Goal: Information Seeking & Learning: Learn about a topic

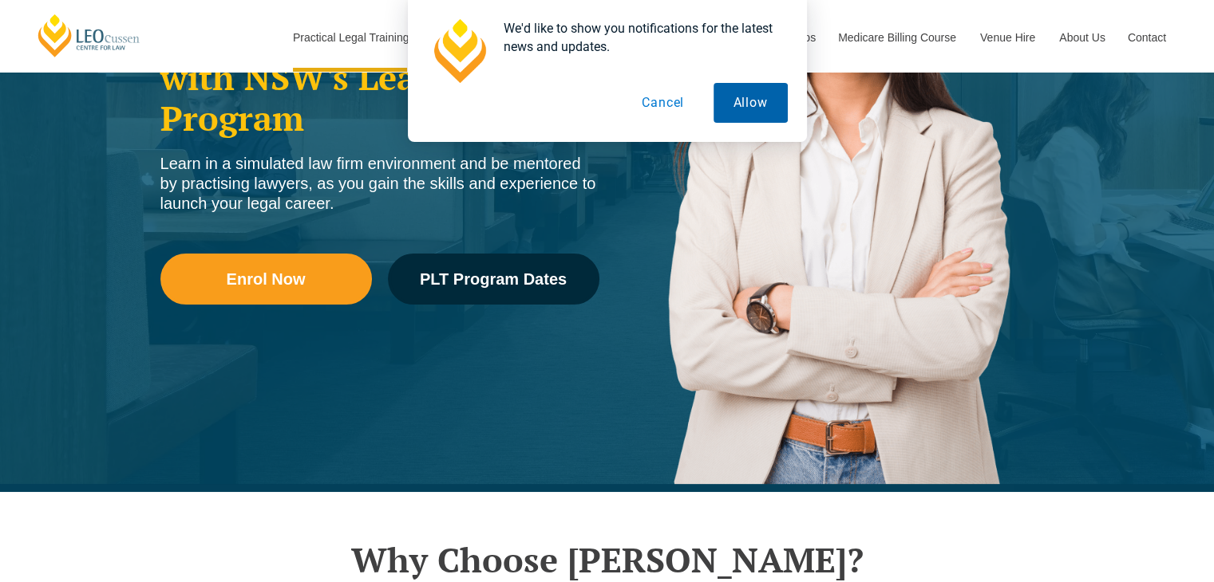
click at [763, 104] on button "Allow" at bounding box center [750, 103] width 74 height 40
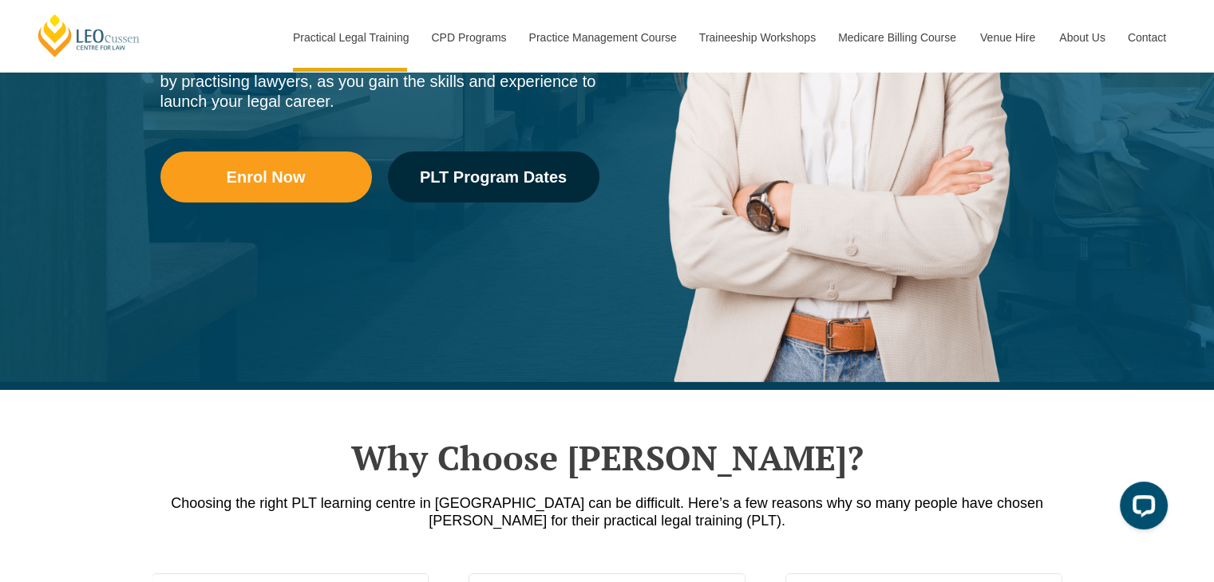
scroll to position [399, 0]
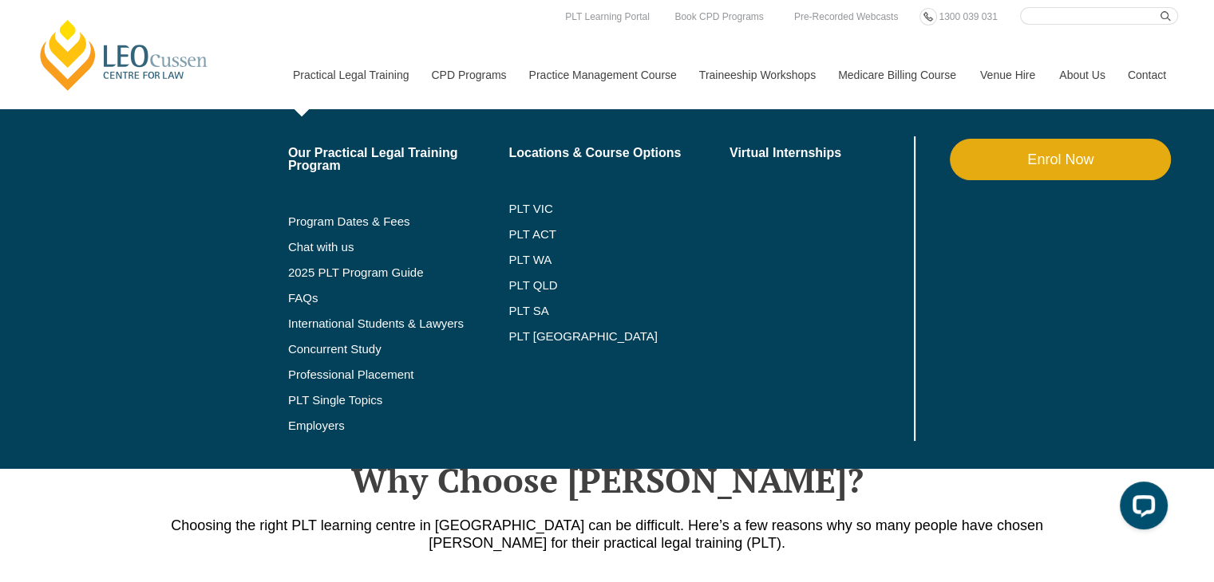
click at [350, 330] on li "International Students & Lawyers" at bounding box center [398, 324] width 221 height 26
click at [354, 319] on link "International Students & Lawyers" at bounding box center [398, 324] width 221 height 13
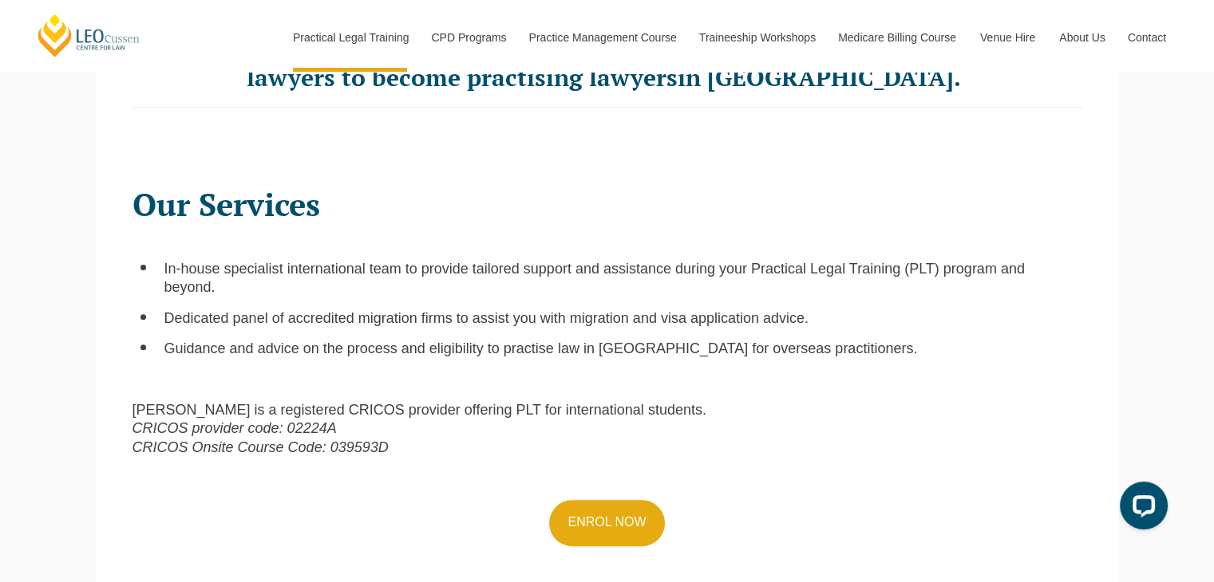
scroll to position [558, 0]
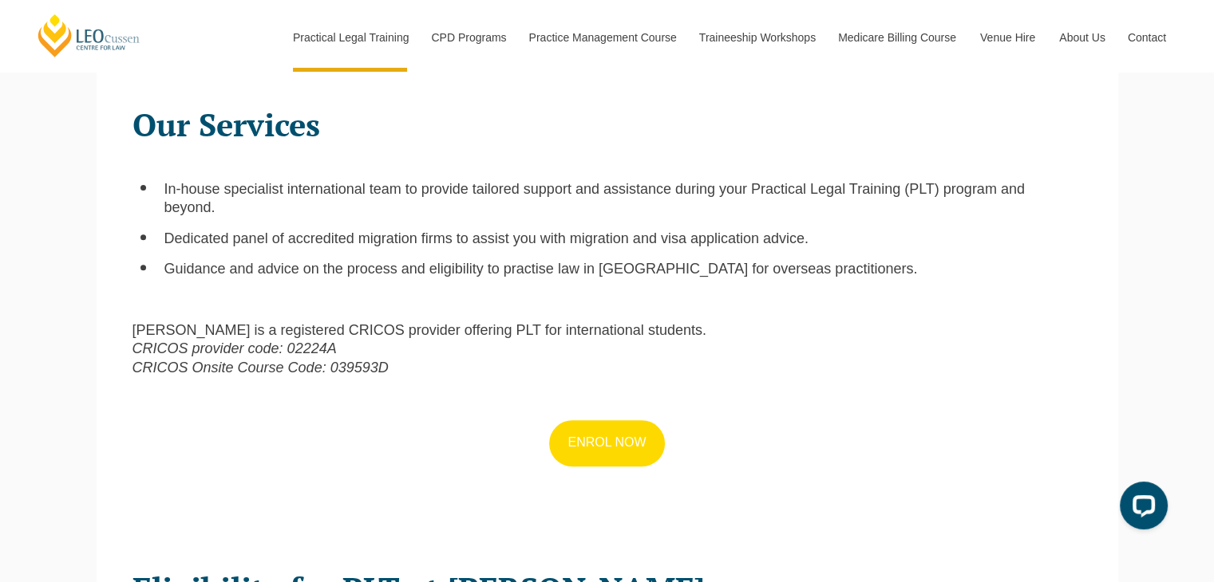
click at [618, 447] on link "ENROL NOW" at bounding box center [606, 443] width 115 height 46
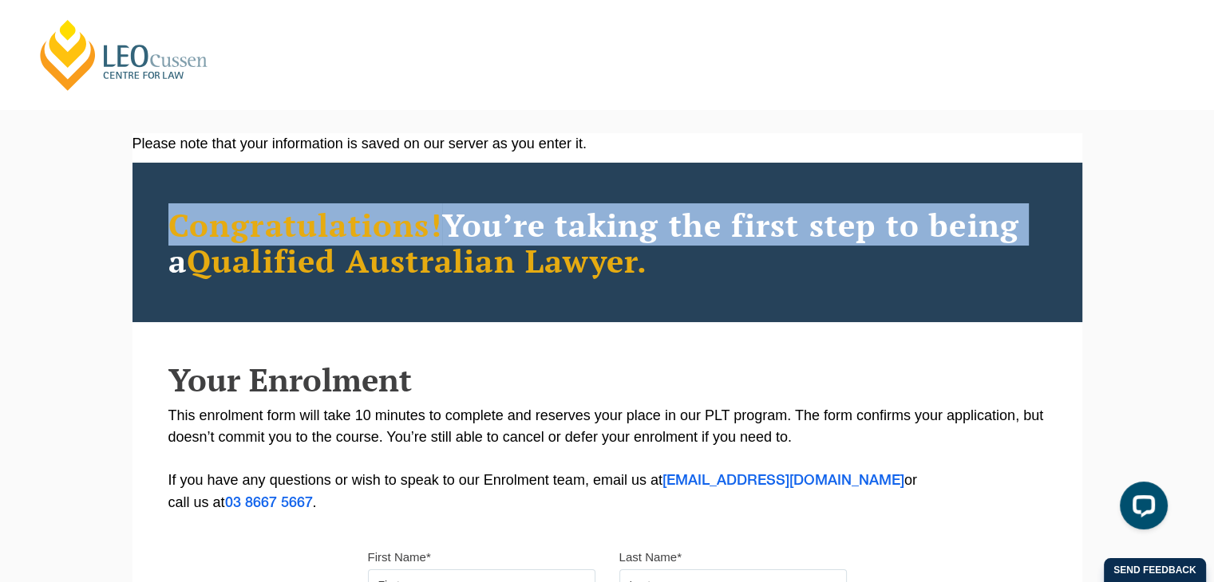
drag, startPoint x: 163, startPoint y: 227, endPoint x: 1035, endPoint y: 221, distance: 872.1
click at [1035, 221] on div "Congratulations! You’re taking the first step to being a Qualified [DEMOGRAPHIC…" at bounding box center [606, 243] width 949 height 160
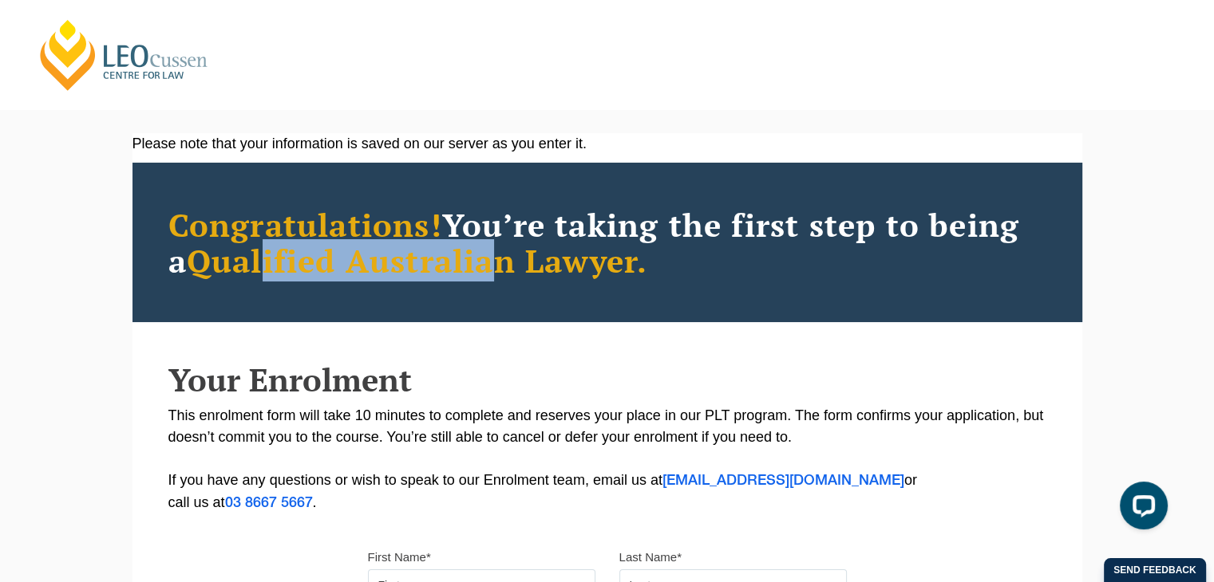
drag, startPoint x: 271, startPoint y: 255, endPoint x: 643, endPoint y: 259, distance: 371.8
click at [533, 254] on span "Qualified Australian Lawyer." at bounding box center [417, 260] width 461 height 42
click at [129, 61] on link "[PERSON_NAME] Centre for Law" at bounding box center [124, 55] width 176 height 75
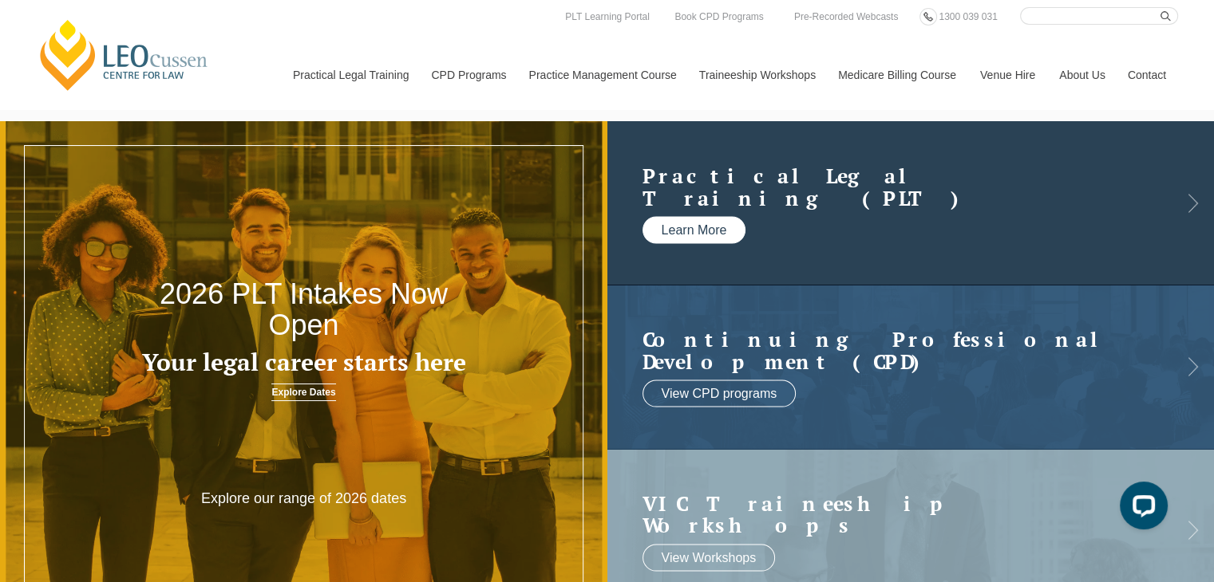
click at [687, 228] on link "Learn More" at bounding box center [694, 230] width 104 height 27
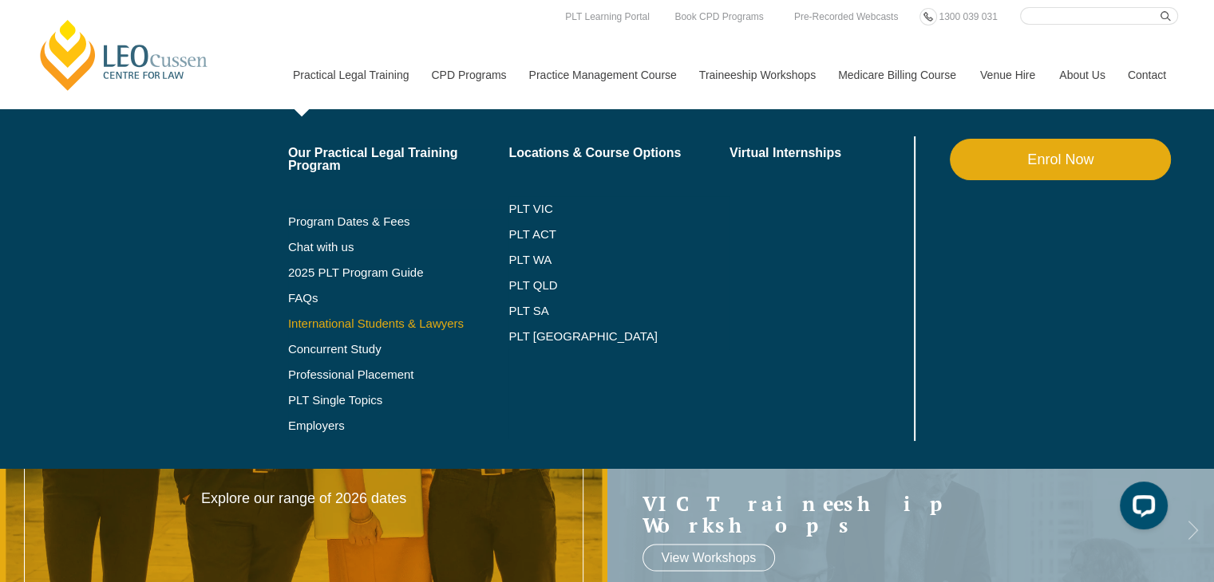
click at [349, 320] on link "International Students & Lawyers" at bounding box center [398, 324] width 221 height 13
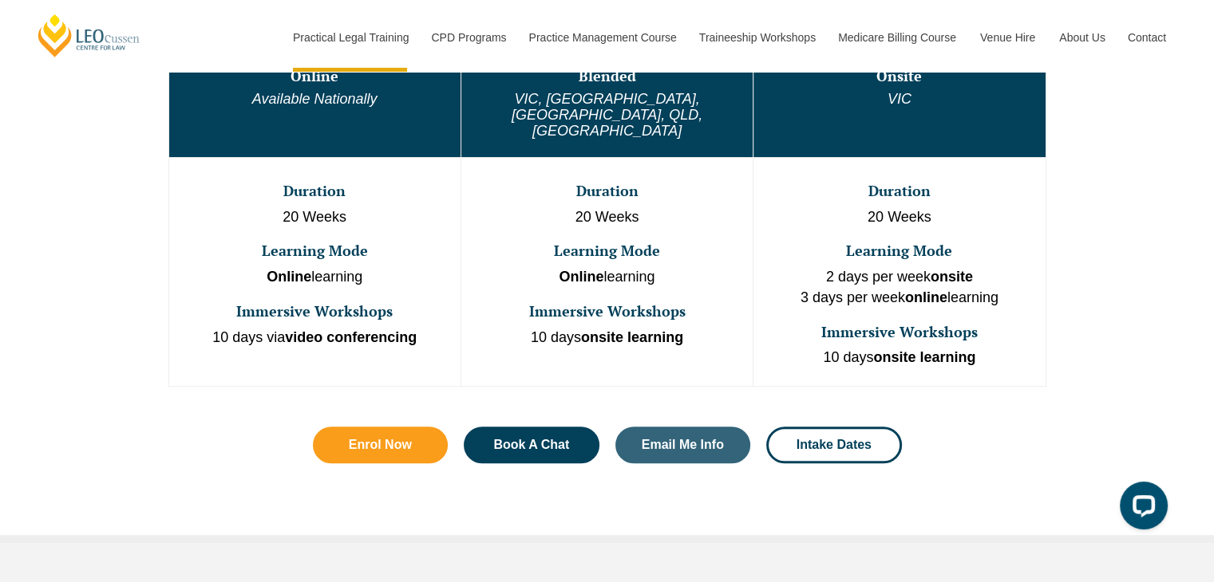
click at [1047, 377] on div "One Program. Three Learning Modes. Discover the flexibility of three distinct P…" at bounding box center [607, 194] width 910 height 681
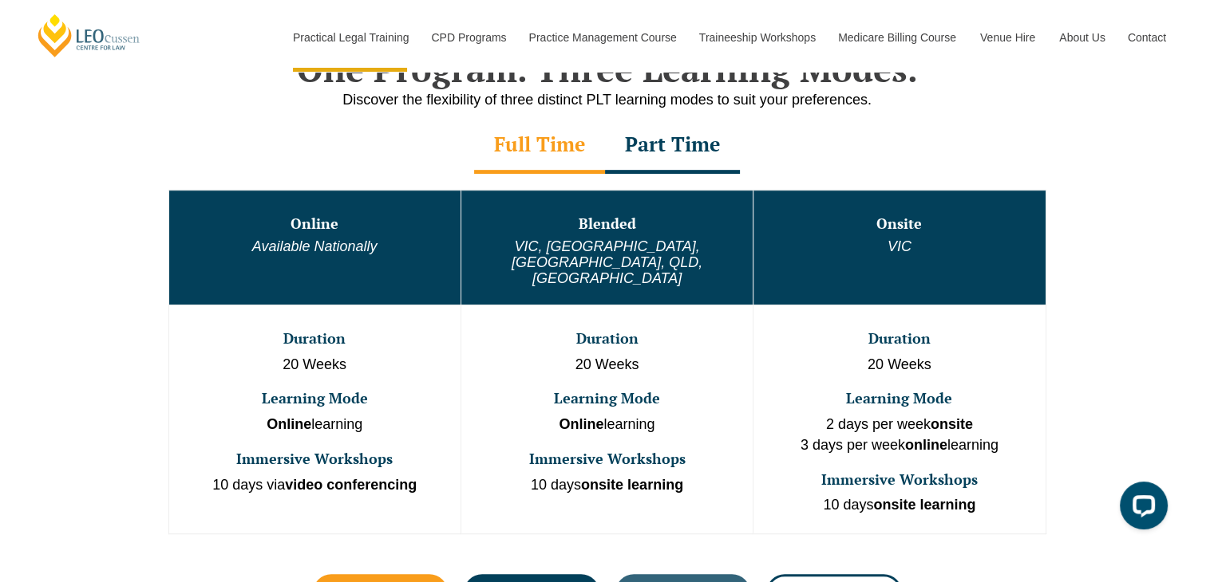
scroll to position [798, 0]
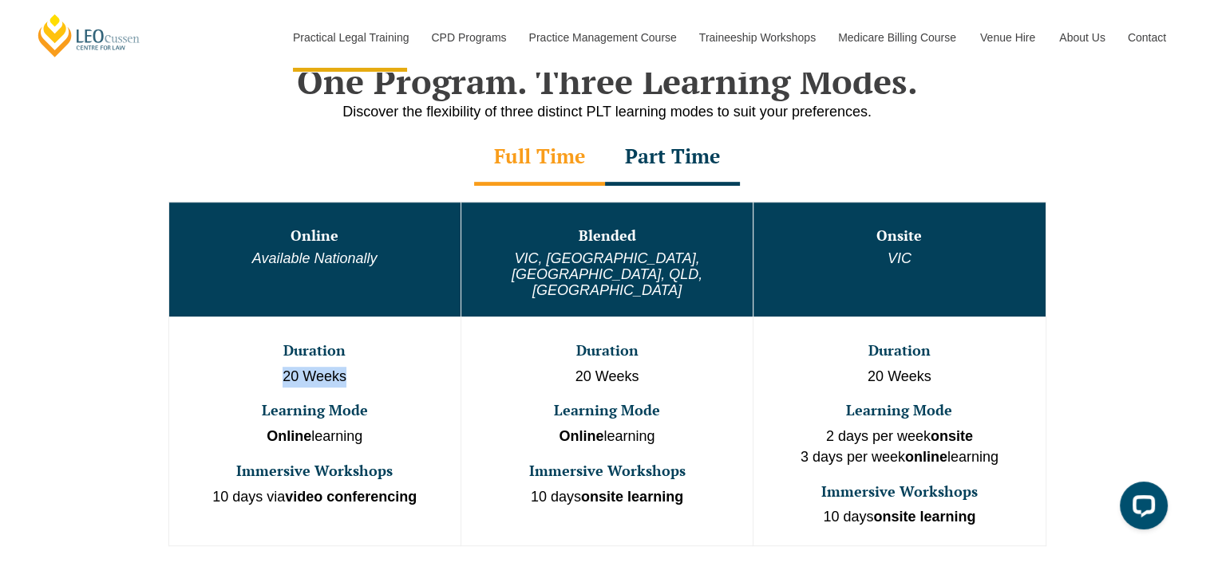
drag, startPoint x: 281, startPoint y: 343, endPoint x: 357, endPoint y: 345, distance: 75.8
click at [357, 367] on p "20 Weeks" at bounding box center [315, 377] width 288 height 21
drag, startPoint x: 237, startPoint y: 468, endPoint x: 412, endPoint y: 472, distance: 175.6
click at [412, 487] on p "10 days via video conferencing" at bounding box center [315, 497] width 288 height 21
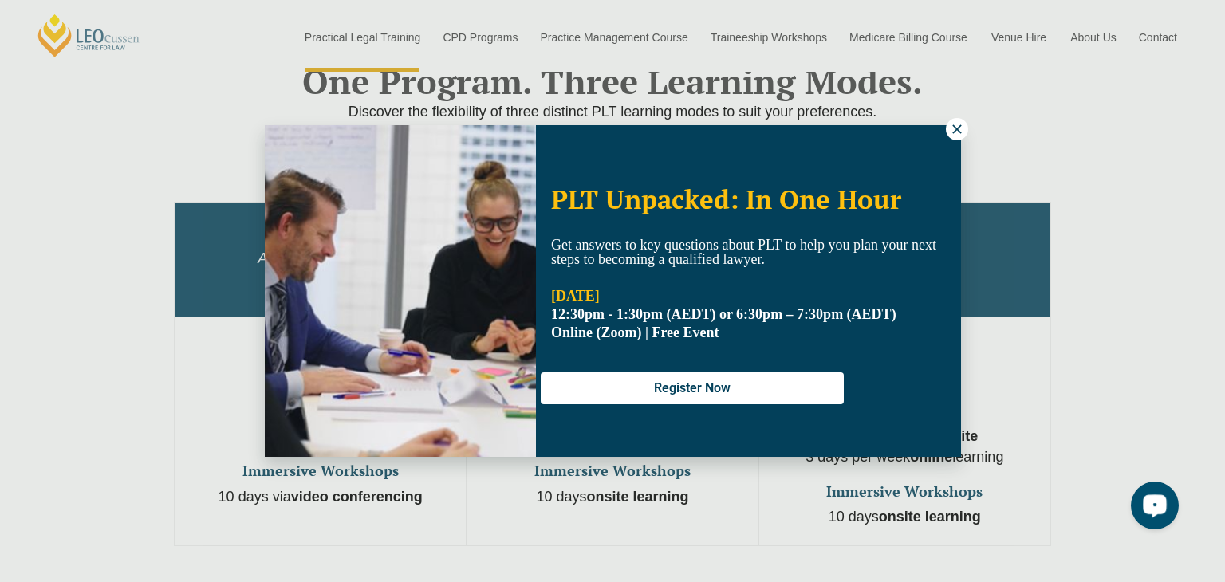
click at [941, 128] on div "PLT Unpacked: In One Hour Get answers to key questions about PLT to help you pl…" at bounding box center [613, 291] width 697 height 332
click at [961, 130] on icon at bounding box center [957, 129] width 14 height 14
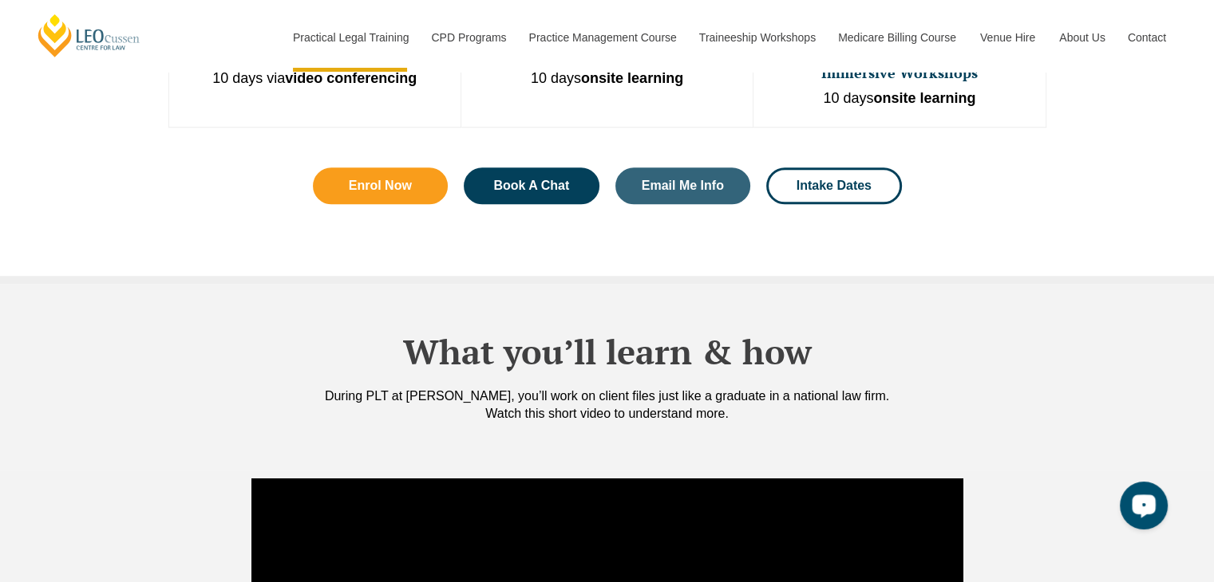
scroll to position [1356, 0]
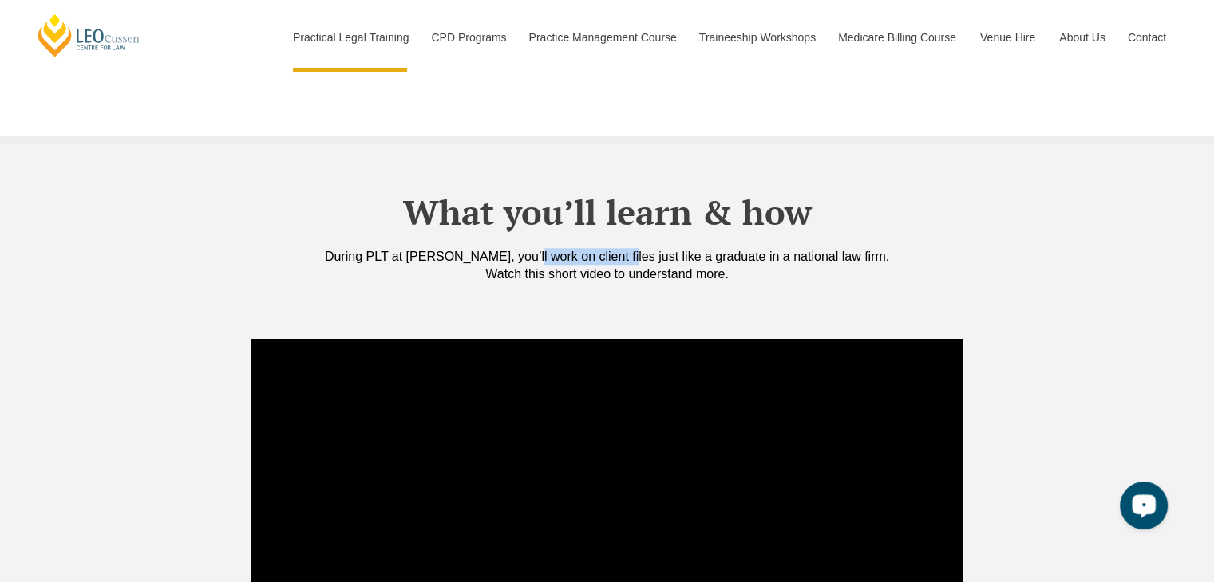
drag, startPoint x: 534, startPoint y: 223, endPoint x: 632, endPoint y: 231, distance: 98.5
click at [632, 248] on div "During PLT at Leo Cussen, you’ll work on client files just like a graduate in a…" at bounding box center [607, 265] width 910 height 35
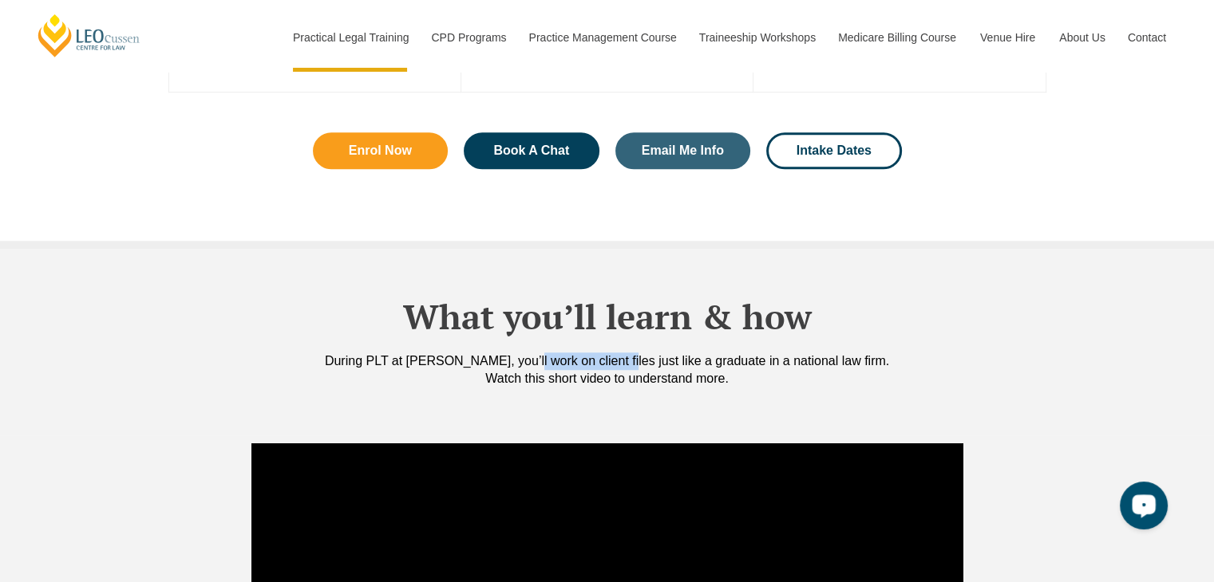
scroll to position [1117, 0]
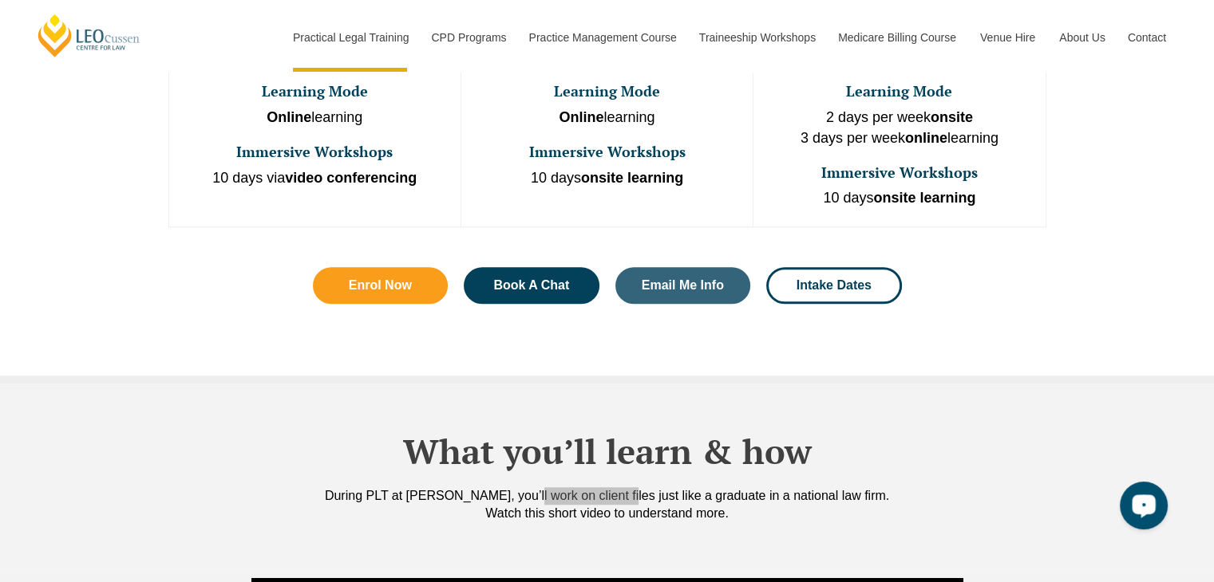
drag, startPoint x: 1127, startPoint y: 522, endPoint x: 1159, endPoint y: 511, distance: 33.6
click at [1159, 511] on button "Open LiveChat chat widget" at bounding box center [1143, 506] width 48 height 48
click at [1185, 134] on div "One Program. Three Learning Modes. Discover the flexibility of three distinct P…" at bounding box center [607, 38] width 1214 height 689
click at [1096, 149] on div "One Program. Three Learning Modes. Discover the flexibility of three distinct P…" at bounding box center [607, 38] width 1214 height 689
click at [578, 487] on div "During PLT at Leo Cussen, you’ll work on client files just like a graduate in a…" at bounding box center [607, 504] width 910 height 35
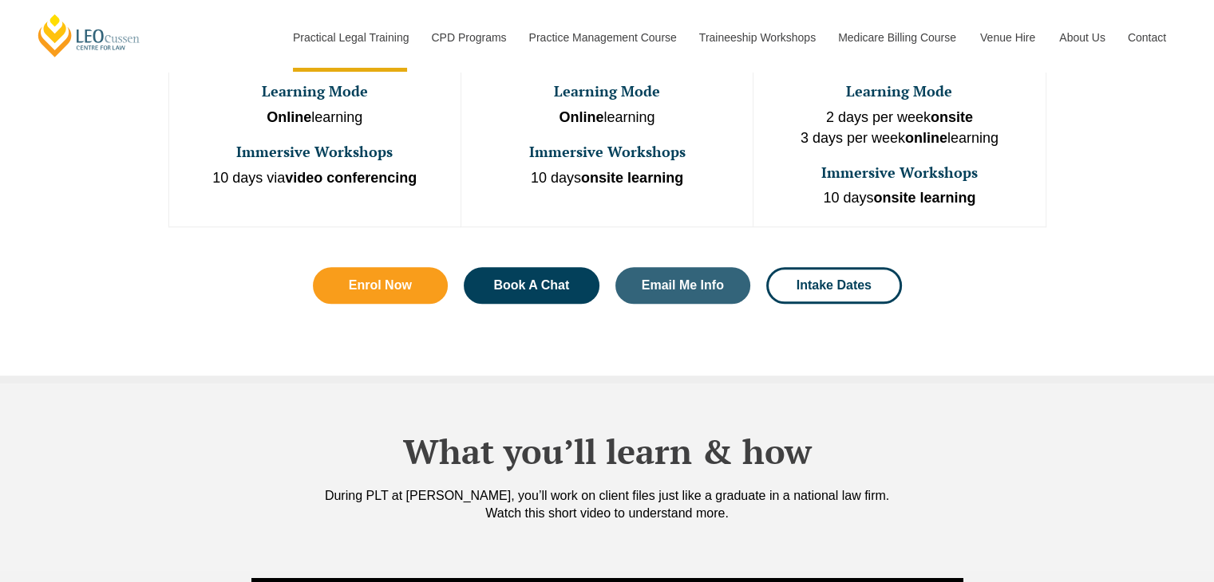
click at [481, 384] on div "What you’ll learn & how During PLT at Leo Cussen, you’ll work on client files j…" at bounding box center [607, 477] width 910 height 187
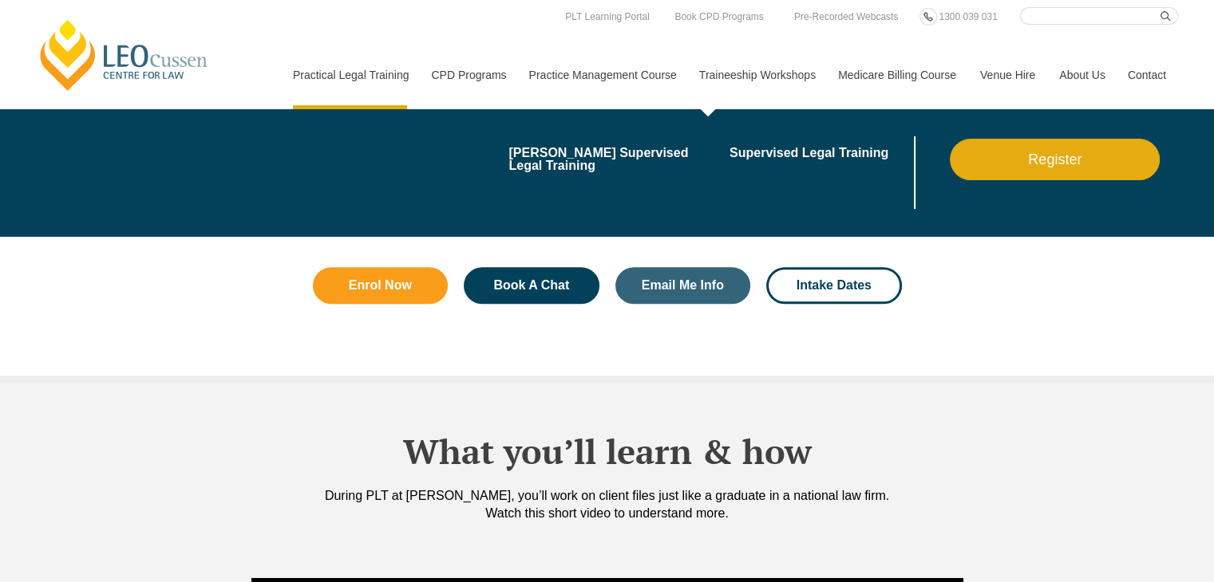
click at [752, 53] on link "Traineeship Workshops" at bounding box center [756, 75] width 139 height 69
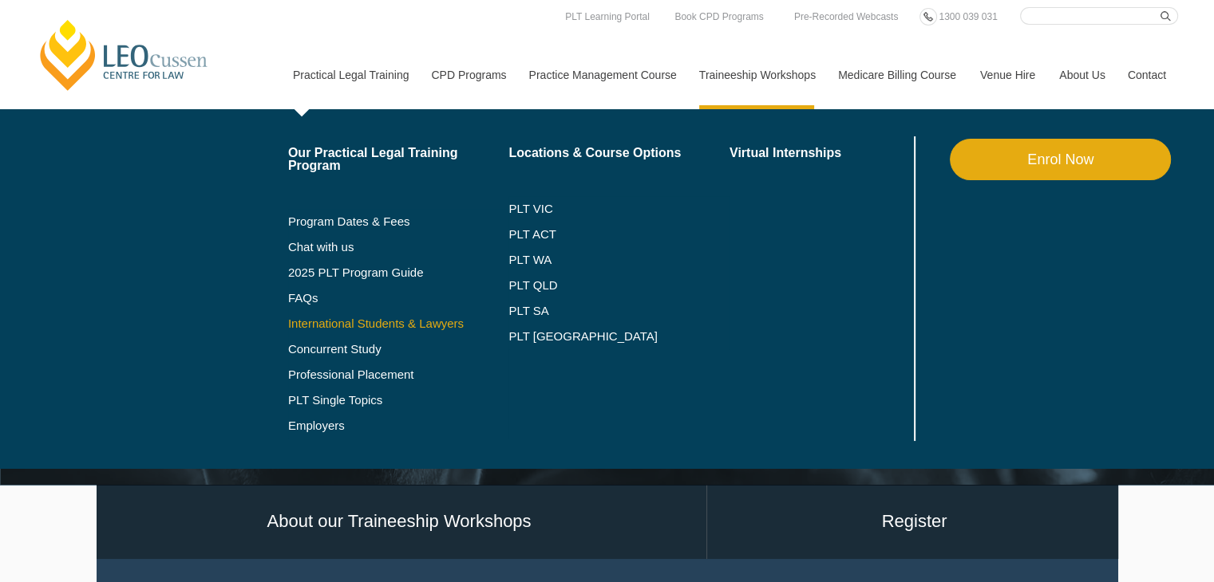
click at [377, 322] on link "International Students & Lawyers" at bounding box center [398, 324] width 221 height 13
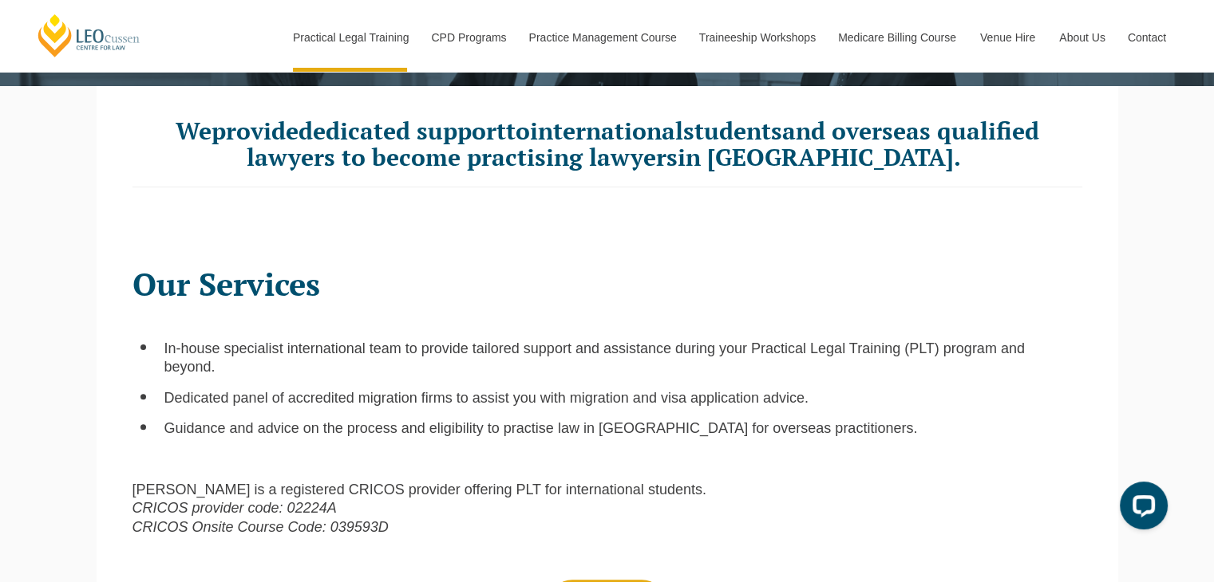
scroll to position [558, 0]
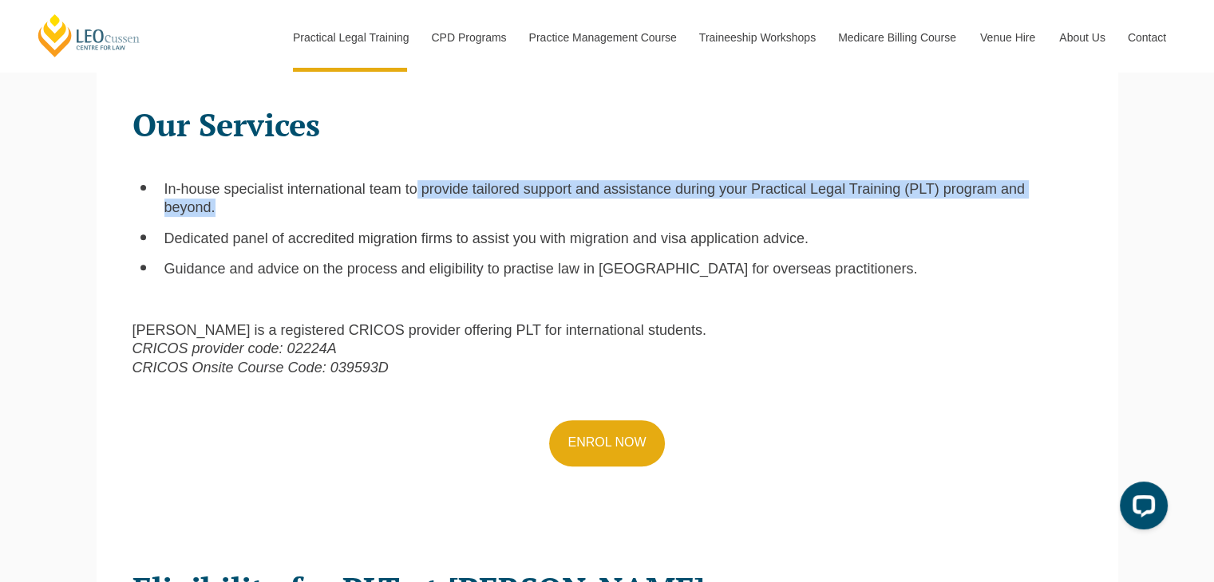
drag, startPoint x: 214, startPoint y: 204, endPoint x: 415, endPoint y: 195, distance: 201.2
click at [415, 195] on li "In-house specialist international team to provide tailored support and assistan…" at bounding box center [623, 198] width 918 height 37
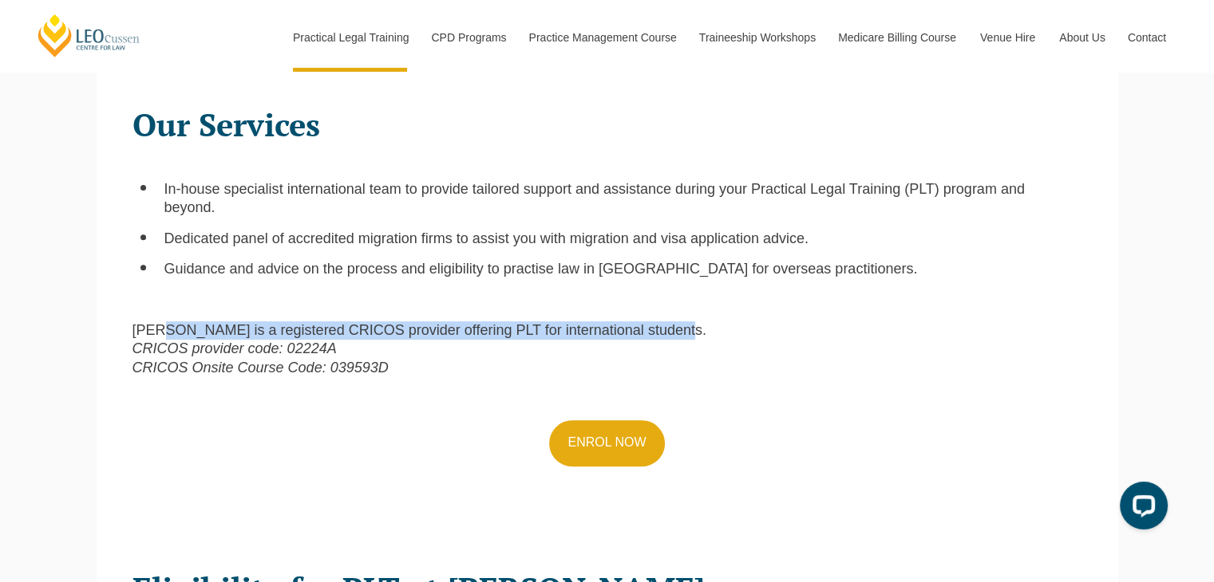
drag, startPoint x: 164, startPoint y: 335, endPoint x: 667, endPoint y: 330, distance: 503.5
click at [667, 330] on span "Leo Cussen is a registered CRICOS provider offering PLT for international stude…" at bounding box center [419, 330] width 574 height 16
click at [511, 381] on div "Our Services In-house specialist international team to provide tailored support…" at bounding box center [606, 315] width 973 height 449
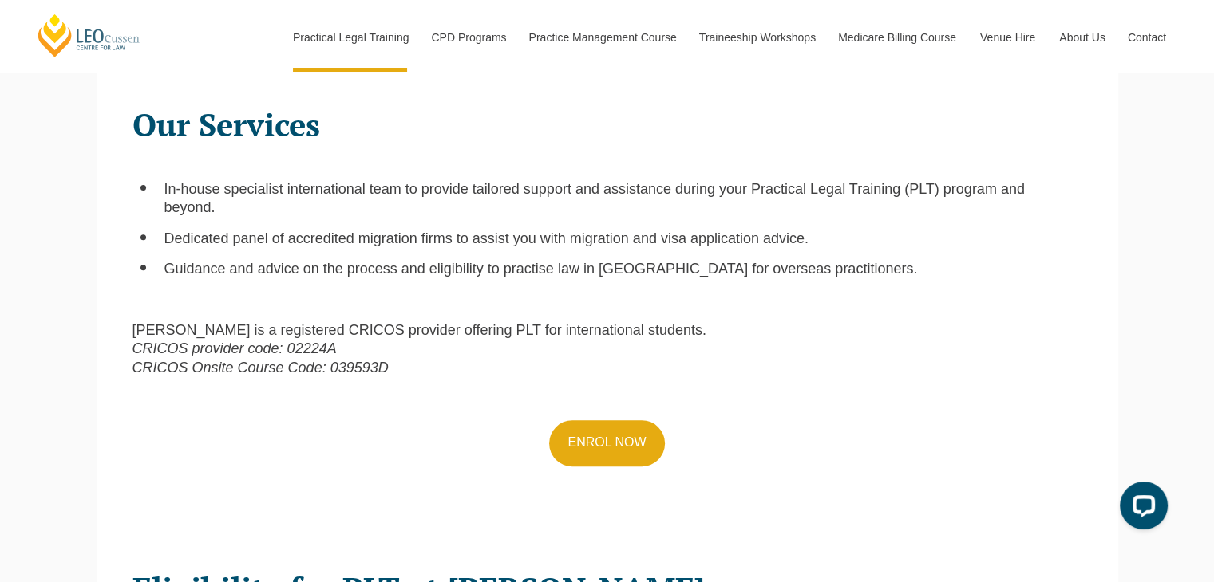
click at [174, 354] on em "CRICOS provider code: 02224A" at bounding box center [234, 349] width 204 height 16
click at [592, 451] on link "ENROL NOW" at bounding box center [606, 443] width 115 height 46
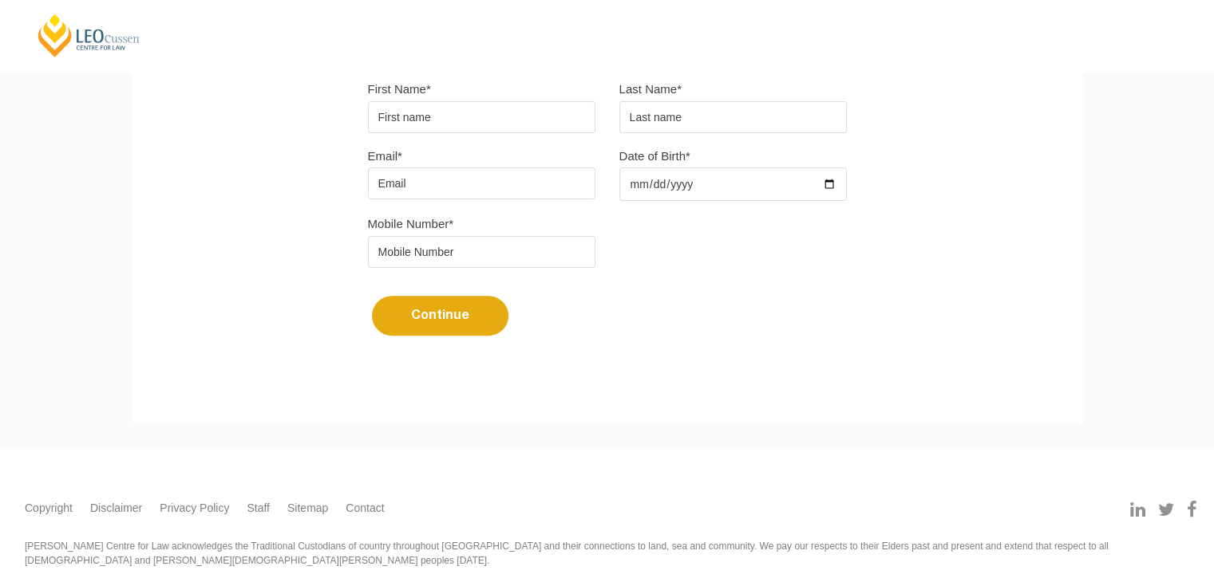
scroll to position [479, 0]
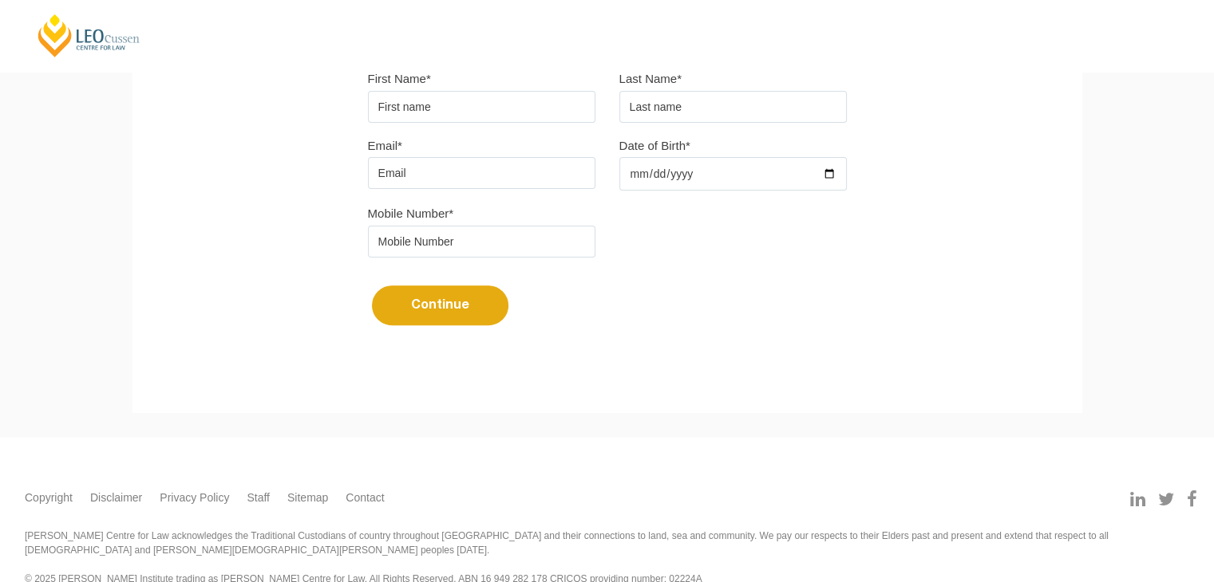
click at [467, 293] on button "Continue" at bounding box center [440, 306] width 136 height 40
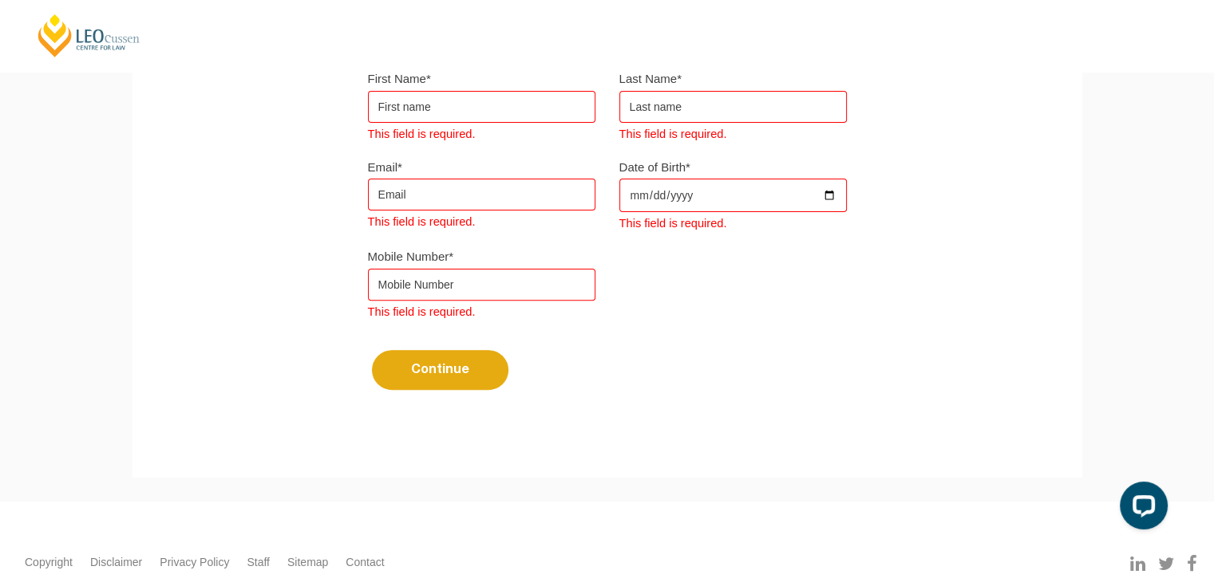
scroll to position [0, 0]
click at [465, 317] on span "This field is required." at bounding box center [422, 308] width 108 height 19
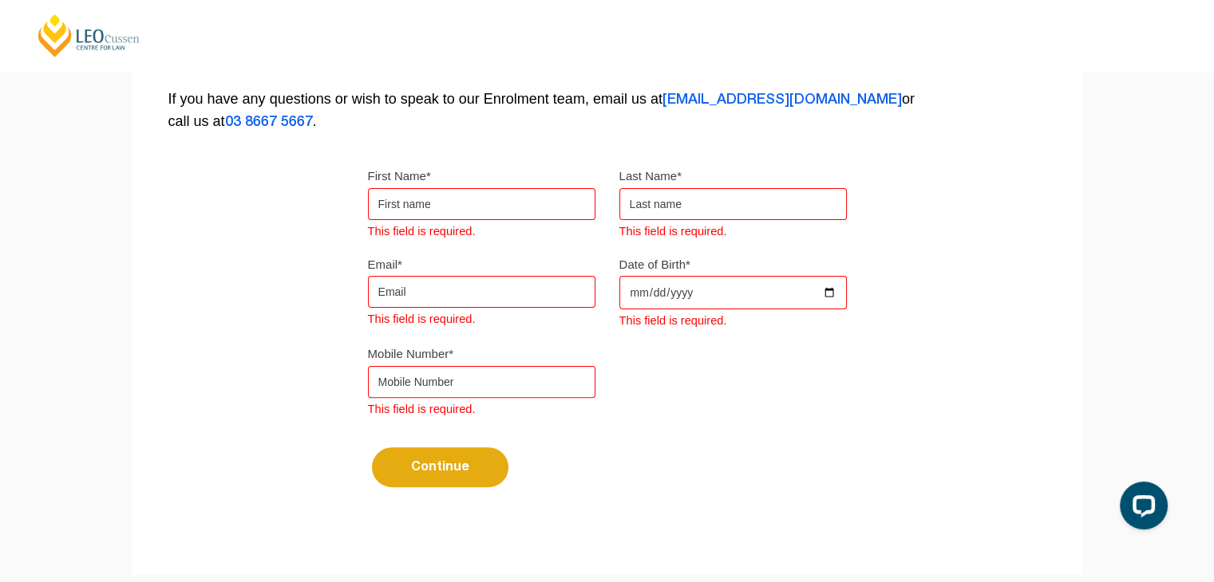
scroll to position [239, 0]
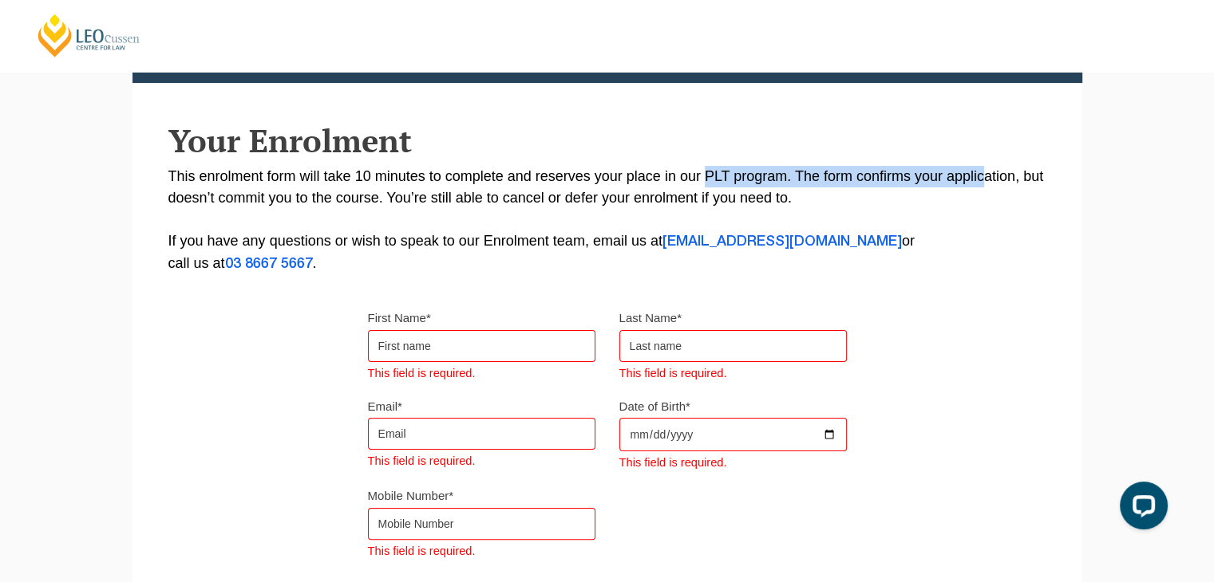
drag, startPoint x: 705, startPoint y: 180, endPoint x: 983, endPoint y: 182, distance: 277.7
click at [983, 182] on p "This enrolment form will take 10 minutes to complete and reserves your place in…" at bounding box center [607, 220] width 878 height 109
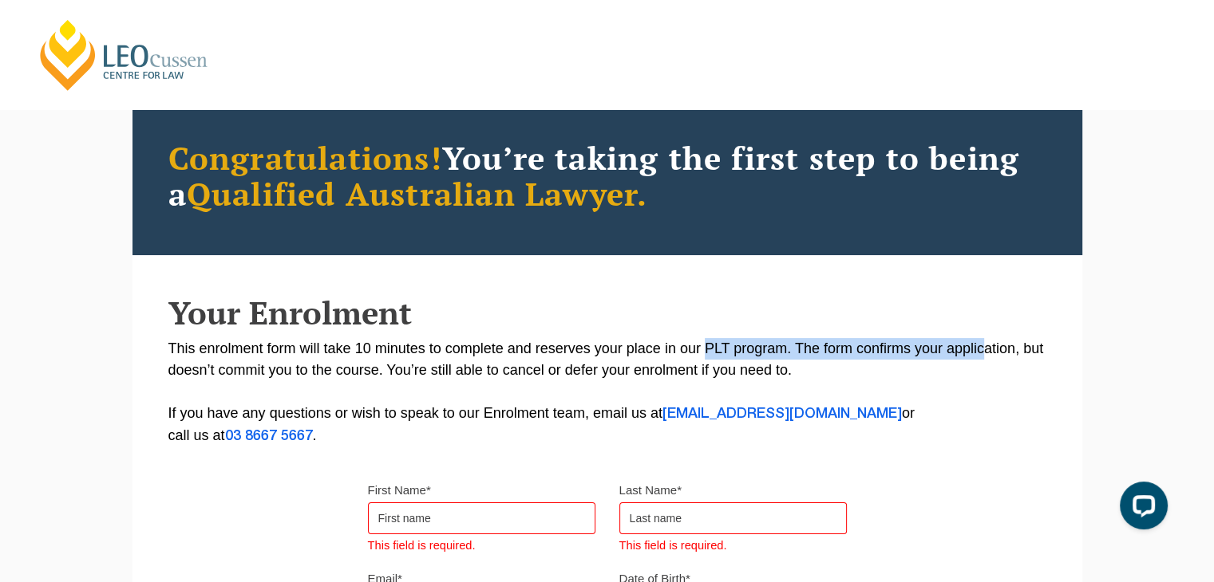
scroll to position [0, 0]
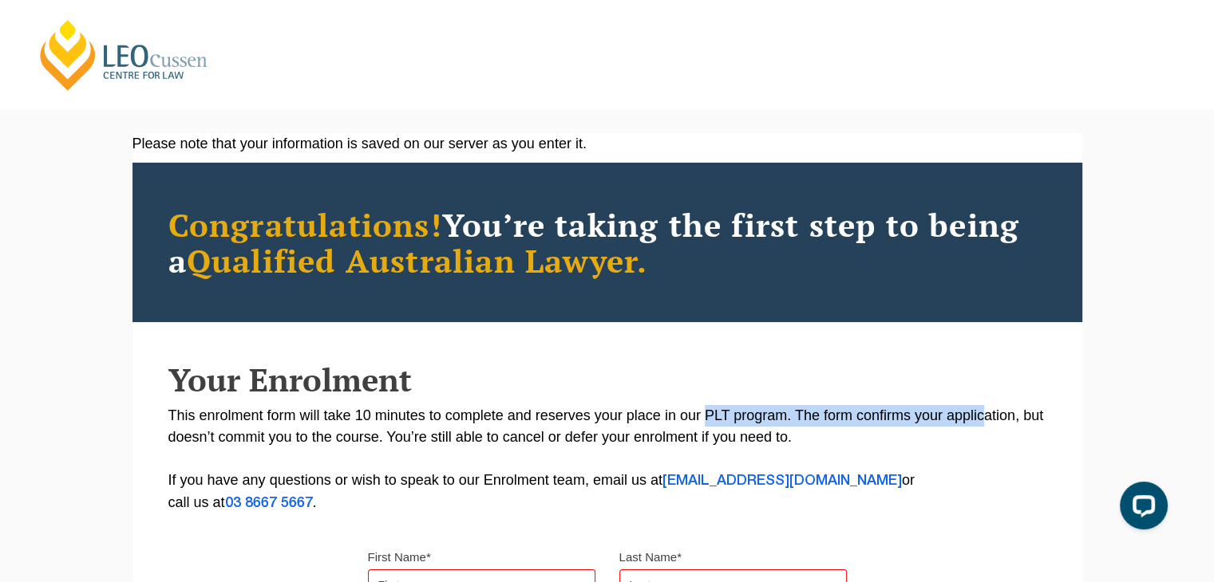
click at [118, 68] on link "Leo Cussen Centre for Law" at bounding box center [124, 55] width 176 height 75
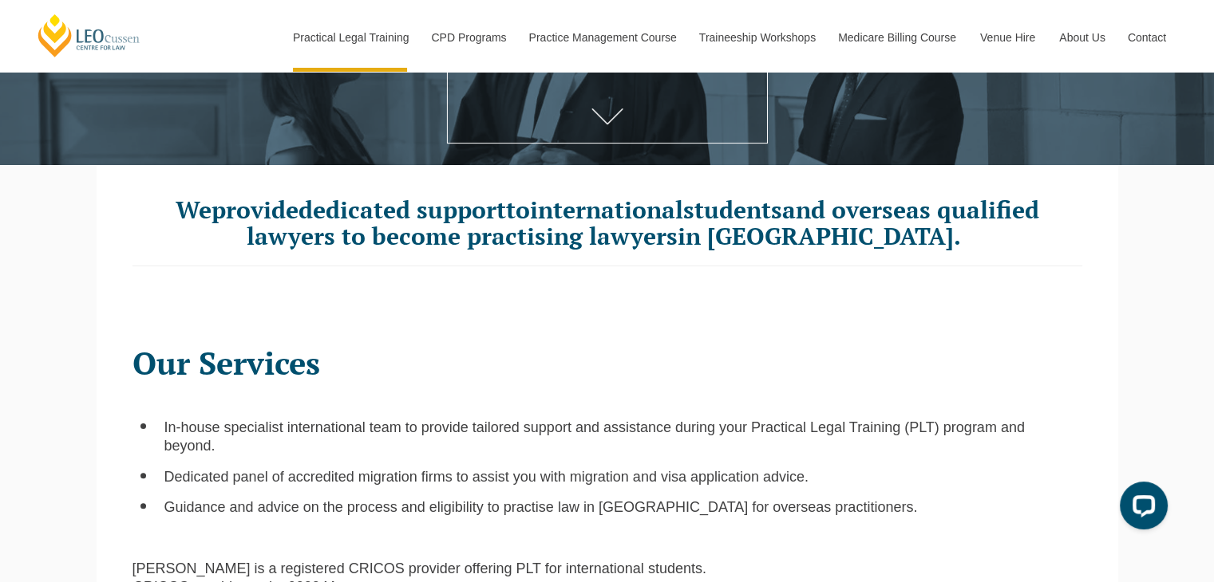
scroll to position [479, 0]
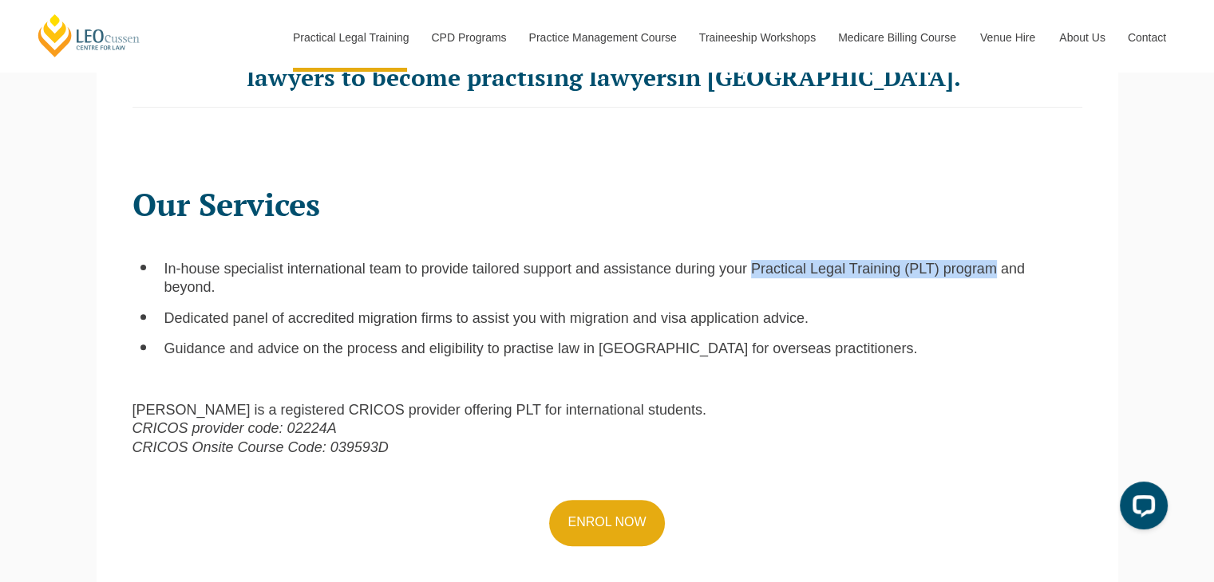
drag, startPoint x: 754, startPoint y: 274, endPoint x: 994, endPoint y: 270, distance: 240.2
click at [994, 270] on span "In-house specialist international team to provide tailored support and assistan…" at bounding box center [594, 278] width 860 height 34
copy span "Practical Legal Training (PLT) program"
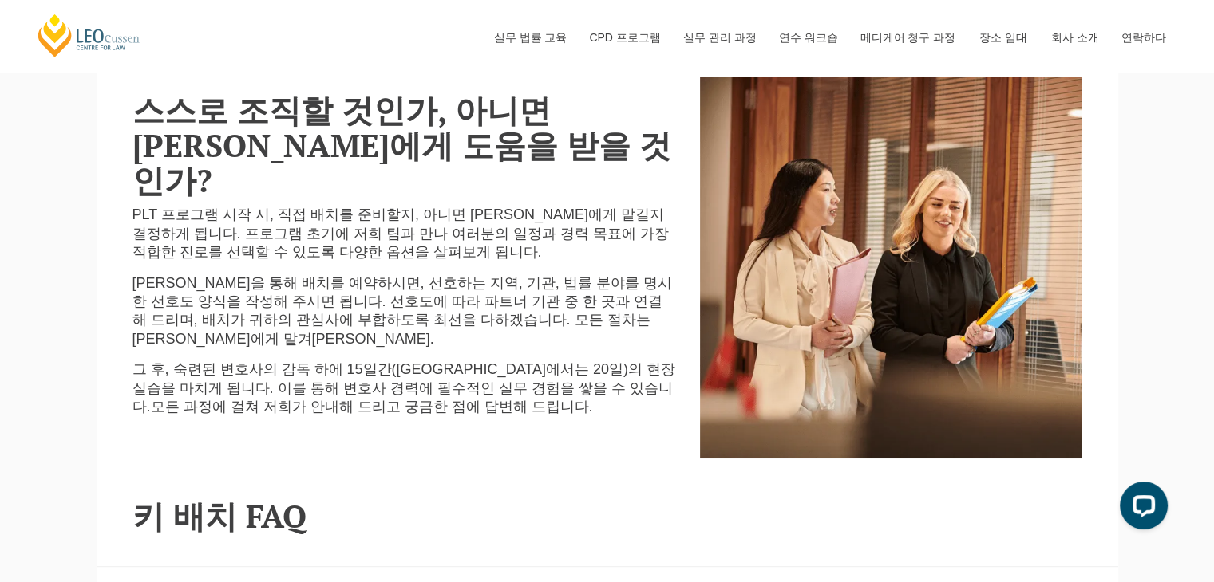
scroll to position [878, 0]
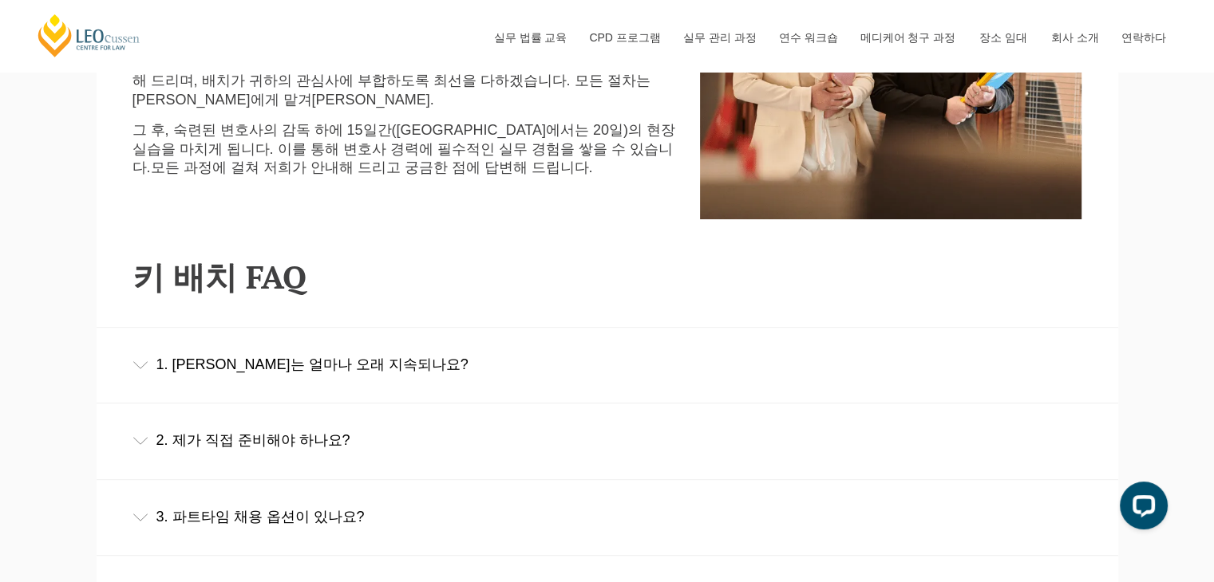
click at [300, 345] on div "1. [PERSON_NAME]는 얼마나 오래 지속되나요?" at bounding box center [607, 365] width 1021 height 74
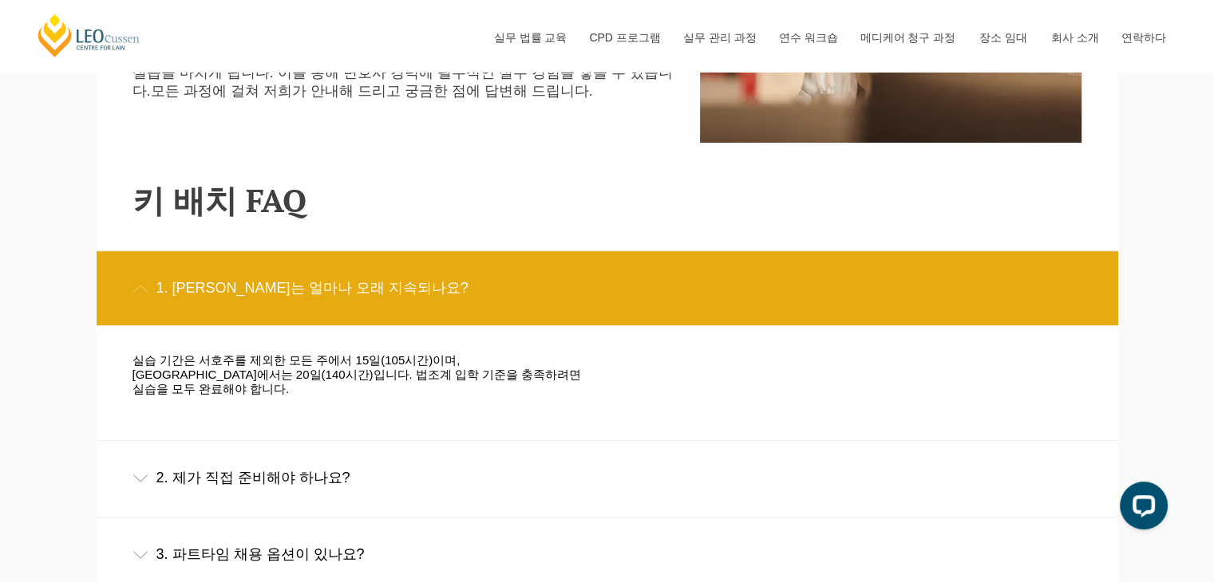
scroll to position [957, 0]
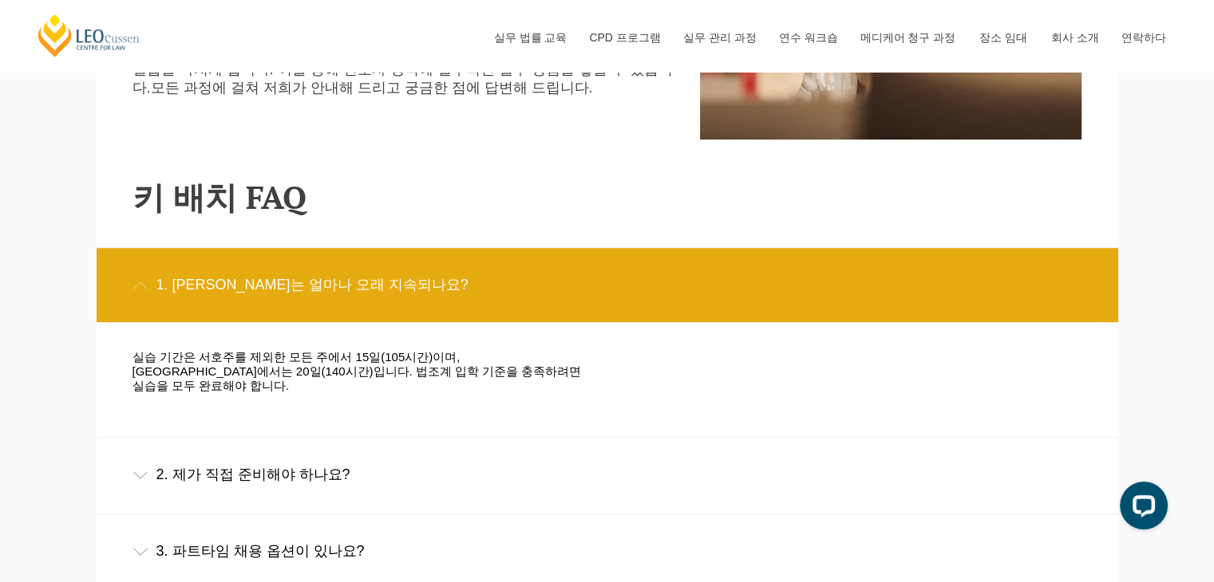
click at [327, 438] on div "2. 제가 직접 준비해야 하나요?" at bounding box center [607, 475] width 1021 height 74
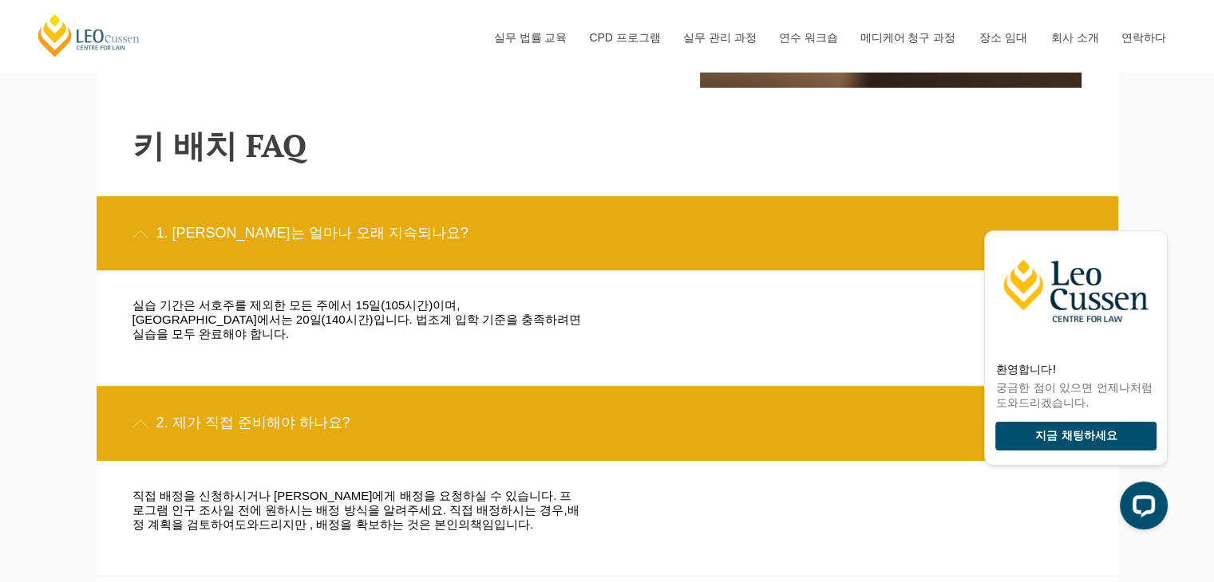
scroll to position [1197, 0]
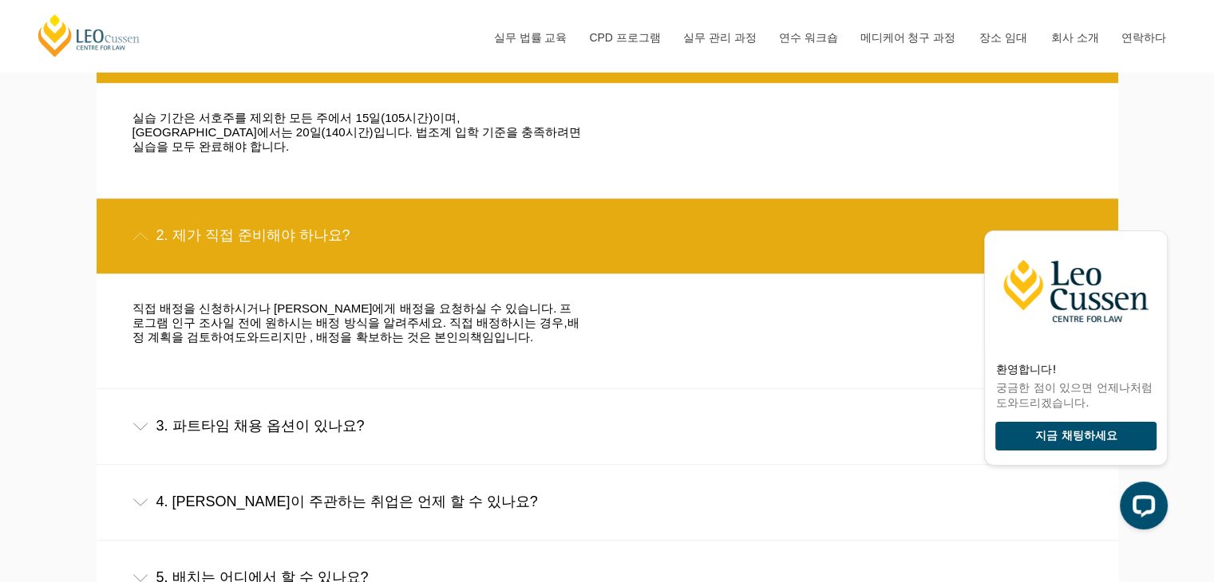
click at [322, 418] on font "3. 파트타임 채용 옵션이 있나요?" at bounding box center [260, 426] width 208 height 16
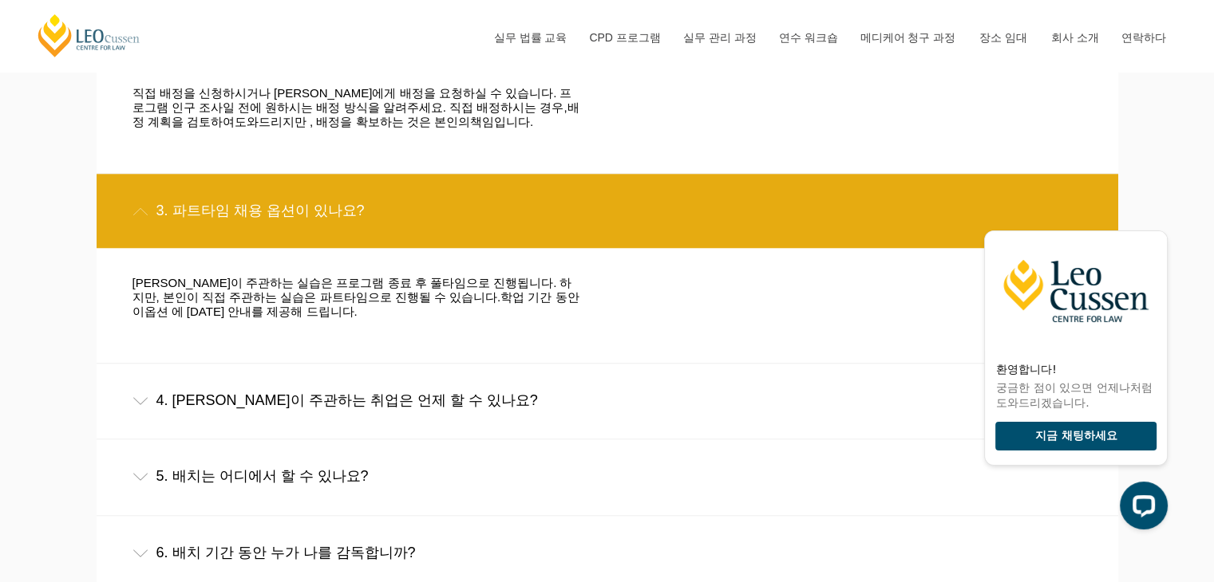
scroll to position [1436, 0]
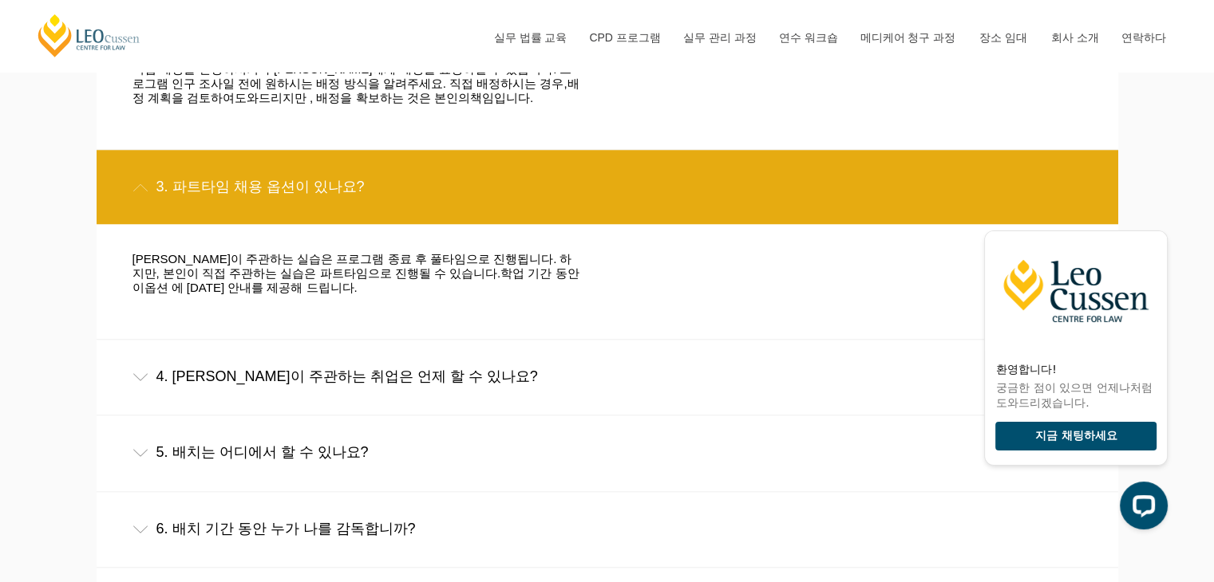
click at [313, 416] on div "5. 배치는 어디에서 할 수 있나요?" at bounding box center [607, 453] width 1021 height 74
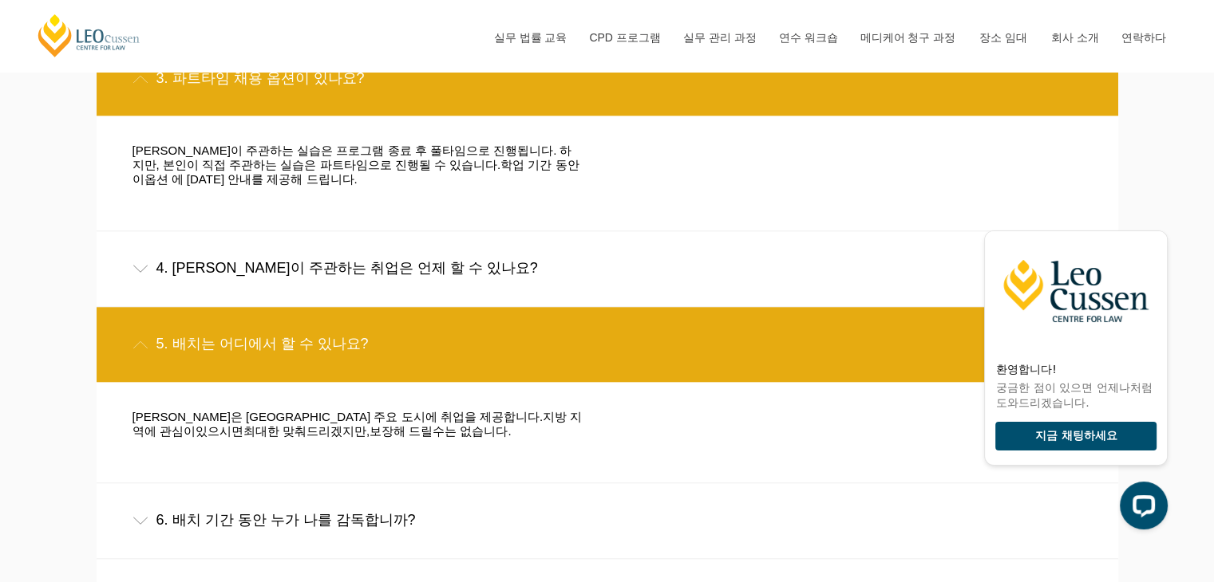
scroll to position [1675, 0]
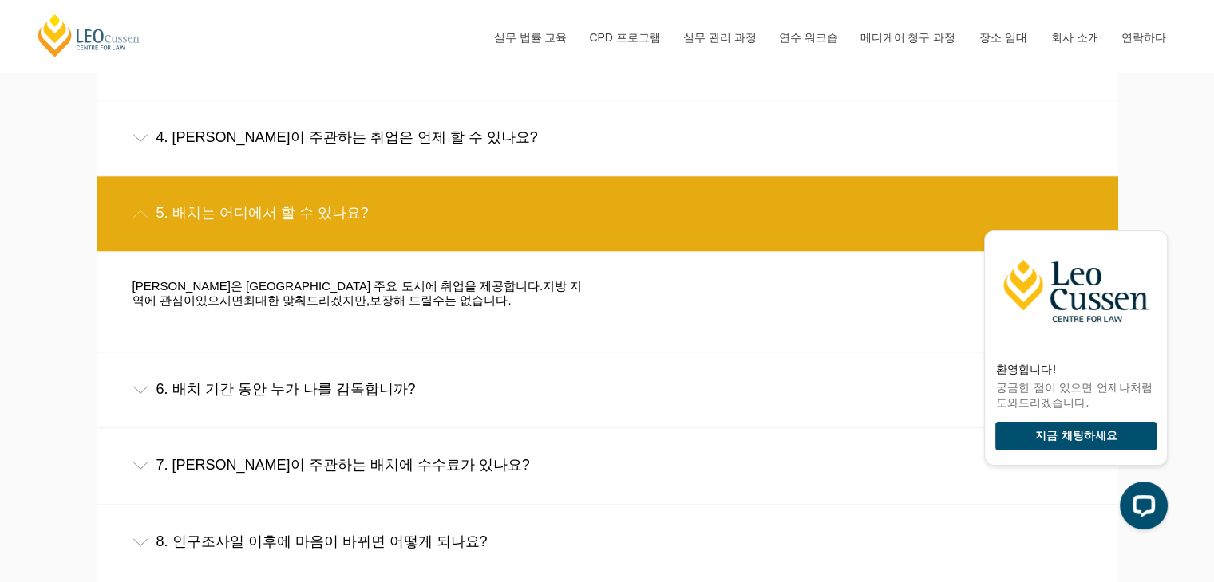
click at [448, 457] on font "7. [PERSON_NAME]이 주관하는 배치에 수수료가 있나요?" at bounding box center [342, 465] width 373 height 16
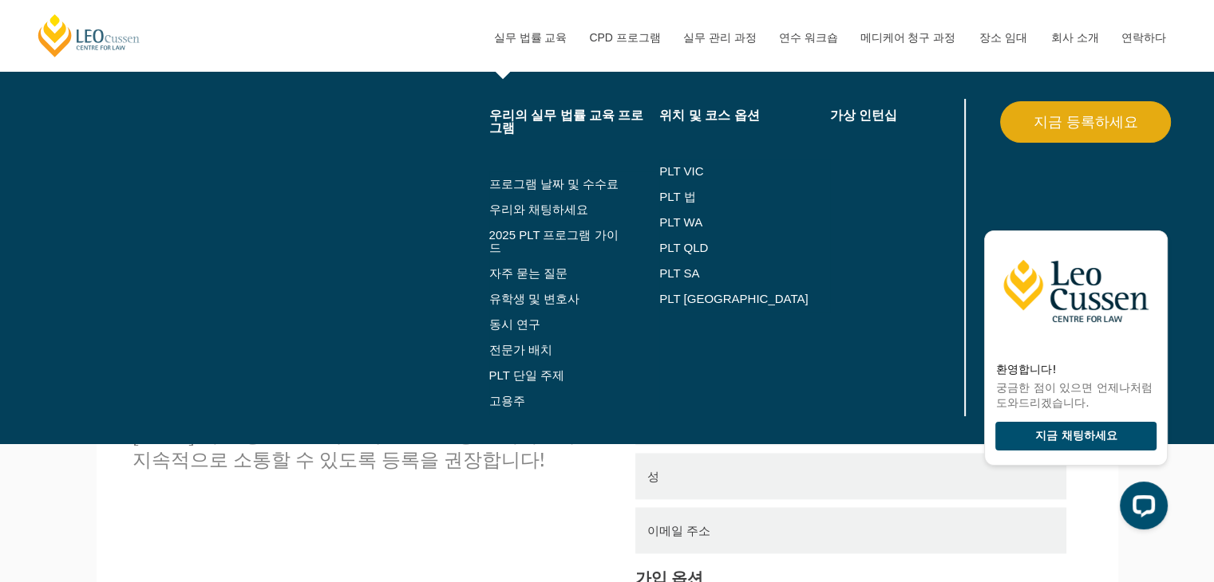
scroll to position [2314, 0]
